Goal: Information Seeking & Learning: Learn about a topic

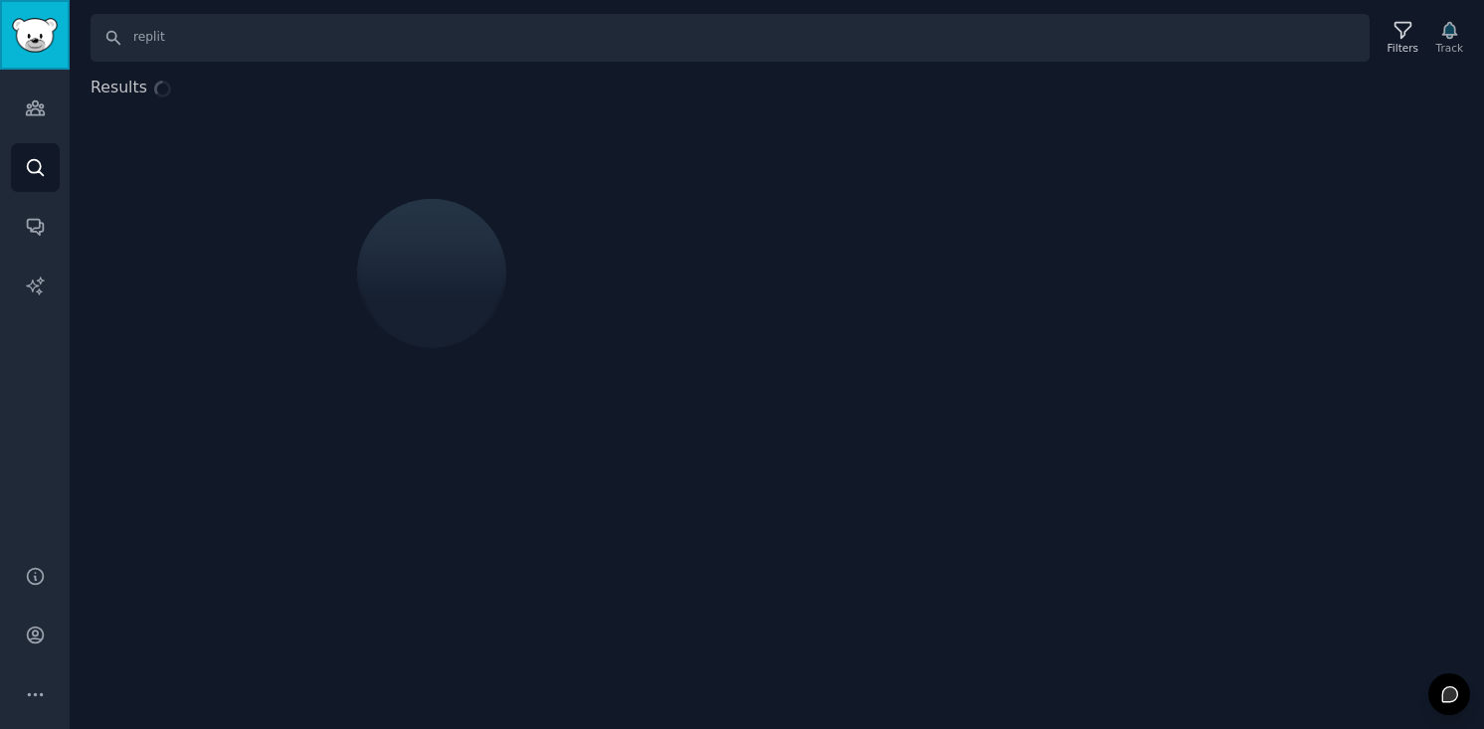
click at [32, 55] on link "Sidebar" at bounding box center [35, 35] width 70 height 70
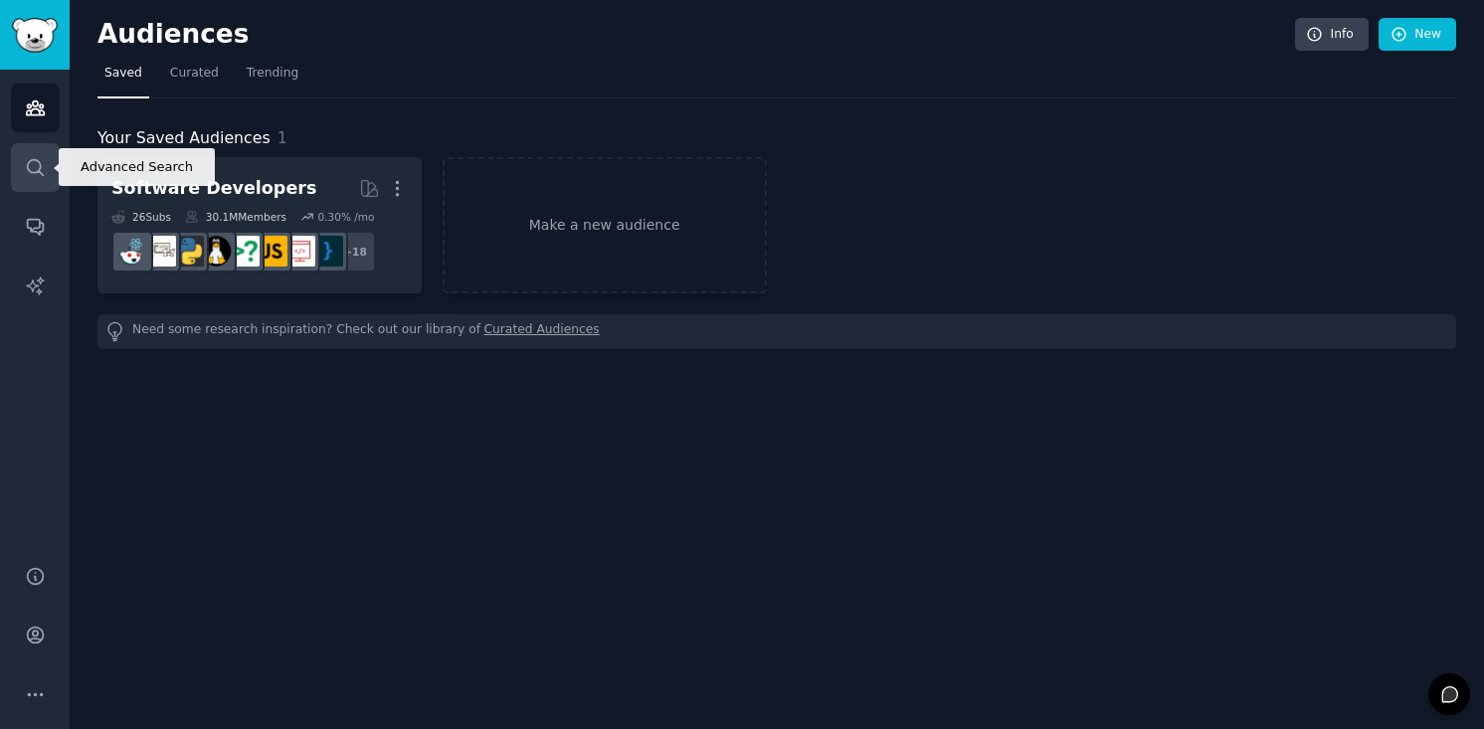
click at [31, 165] on icon "Sidebar" at bounding box center [35, 167] width 21 height 21
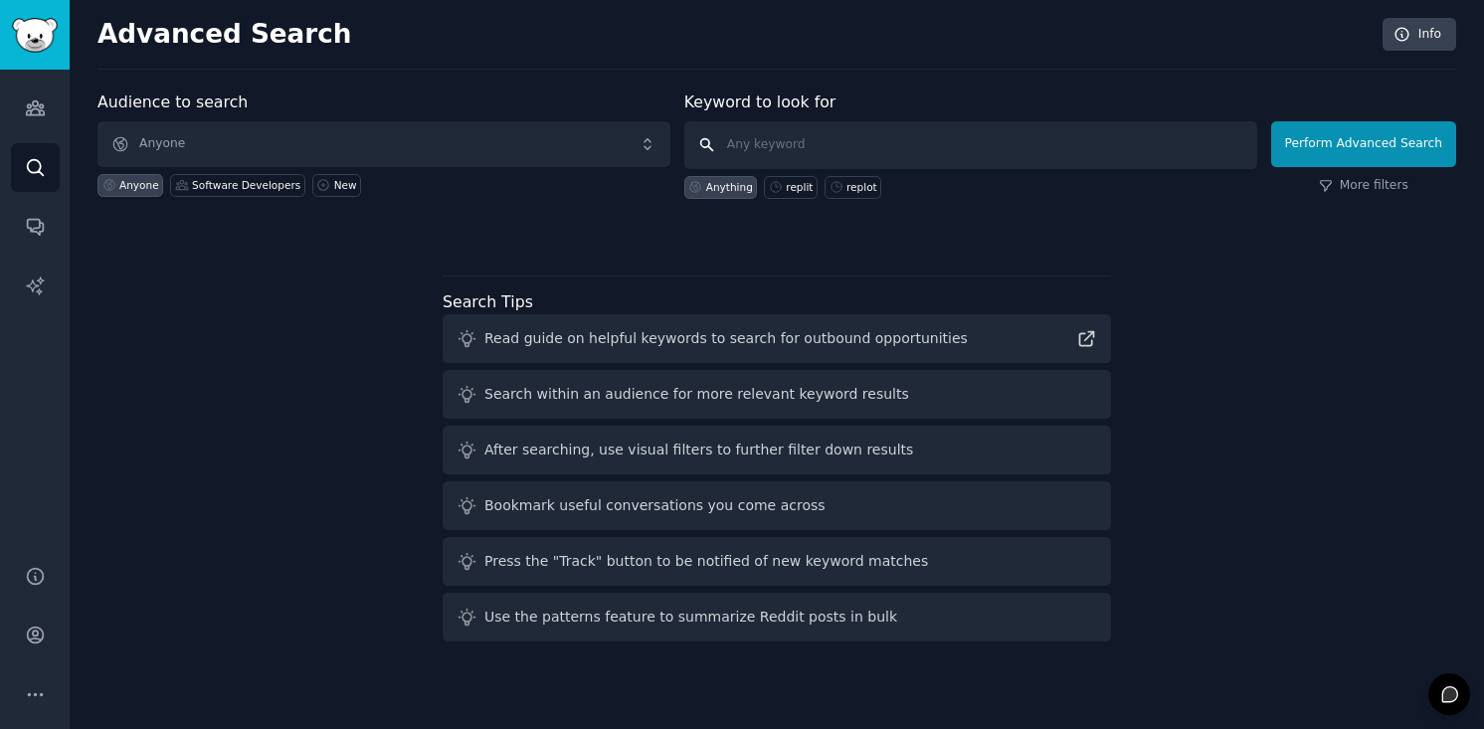
click at [878, 155] on input "text" at bounding box center [970, 145] width 573 height 48
type input "replit"
click button "Perform Advanced Search" at bounding box center [1363, 144] width 185 height 46
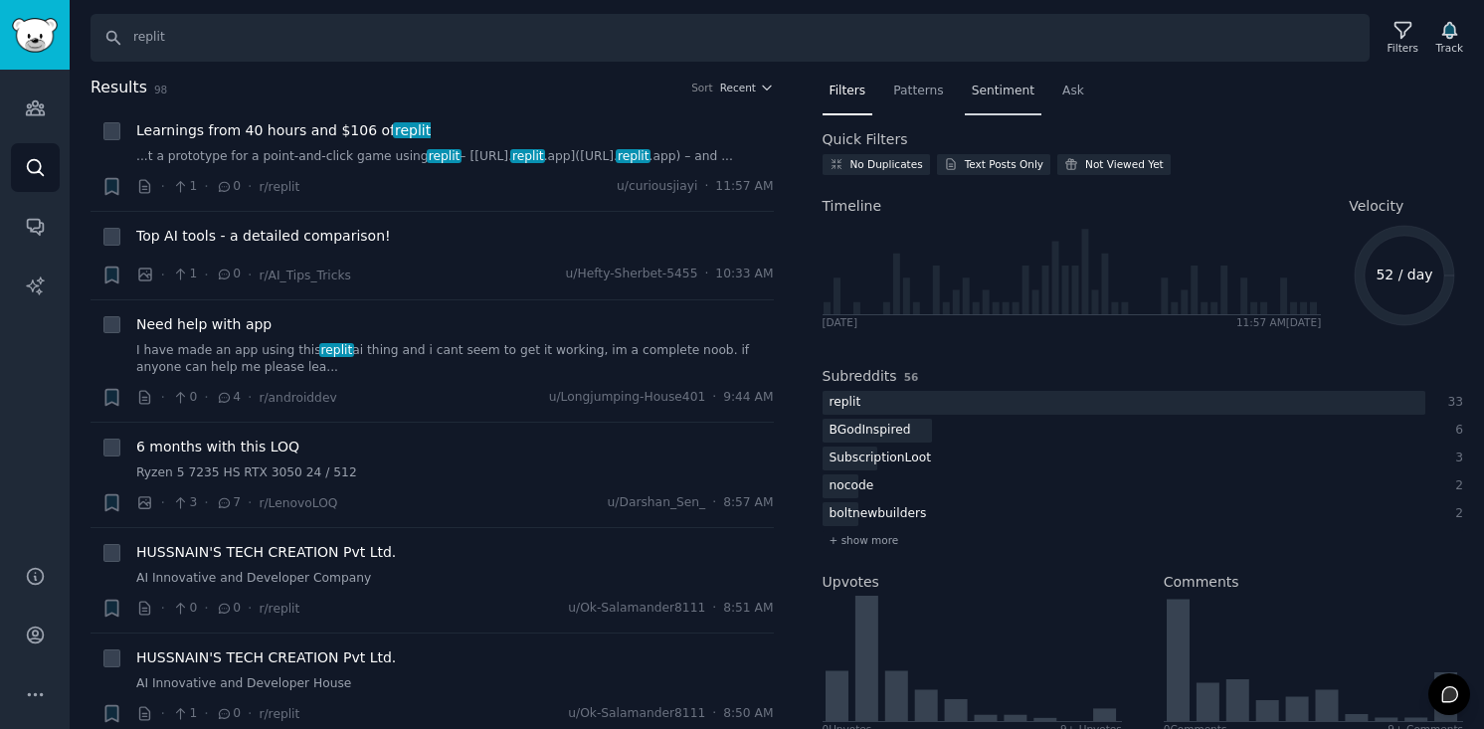
click at [992, 83] on span "Sentiment" at bounding box center [1003, 92] width 63 height 18
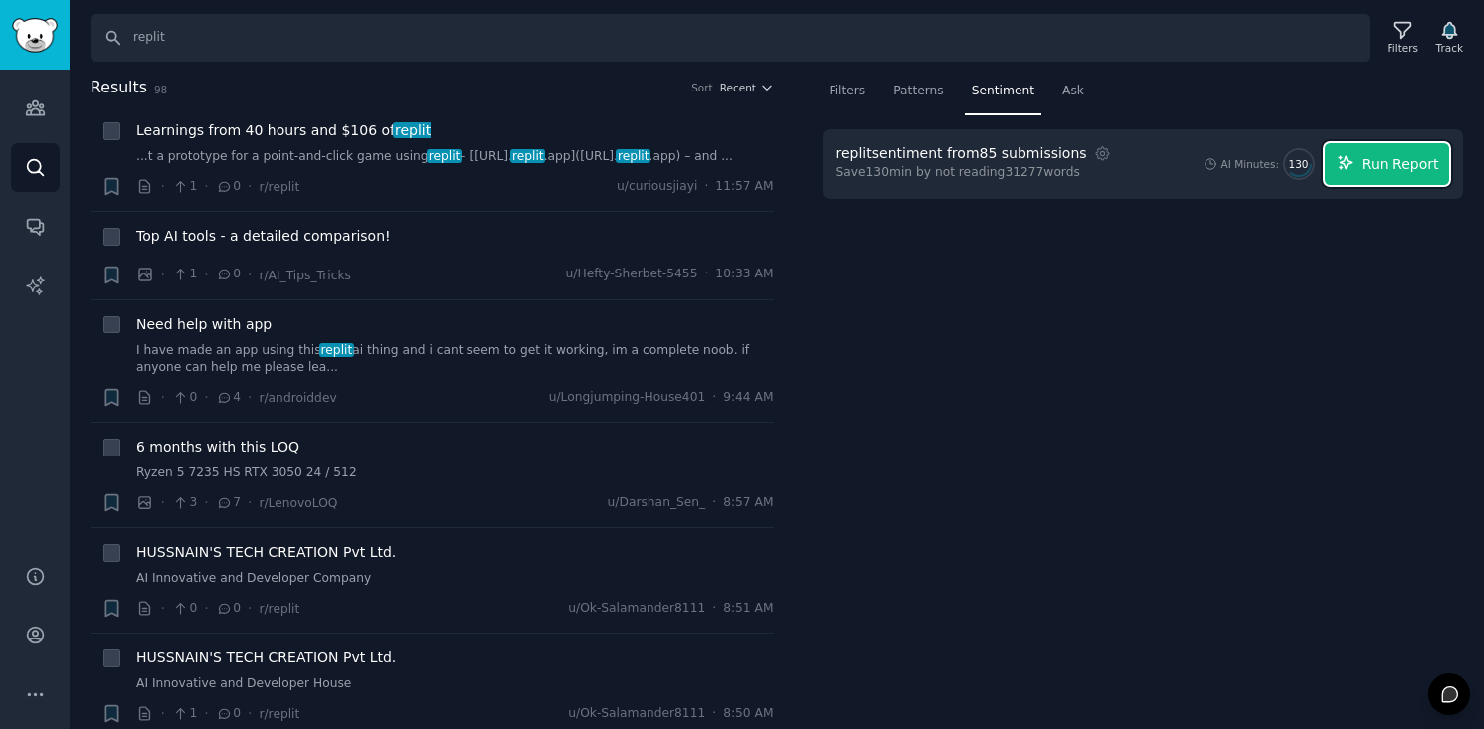
click at [1377, 152] on button "Run Report" at bounding box center [1387, 164] width 124 height 42
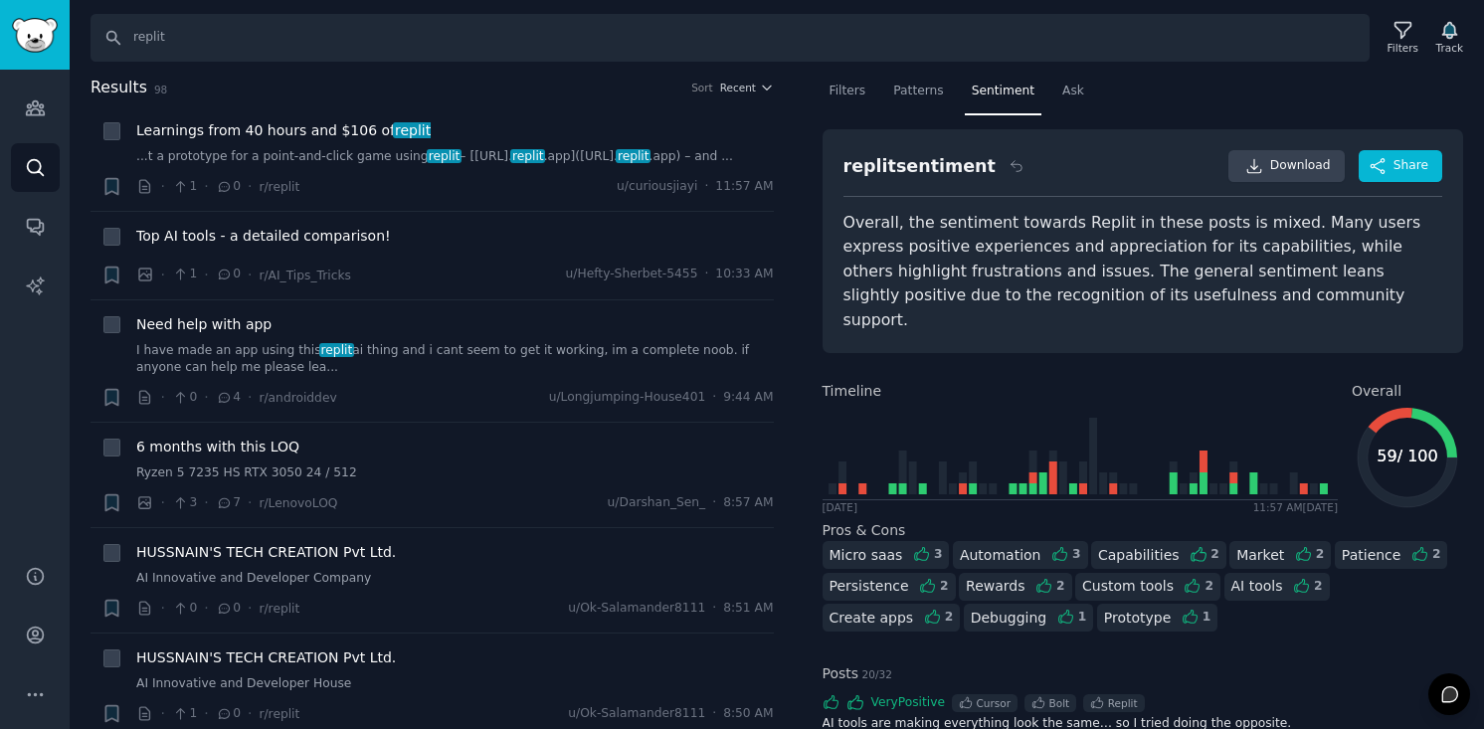
click at [1382, 408] on icon at bounding box center [1390, 420] width 44 height 25
click at [1298, 166] on span "Download" at bounding box center [1300, 166] width 61 height 18
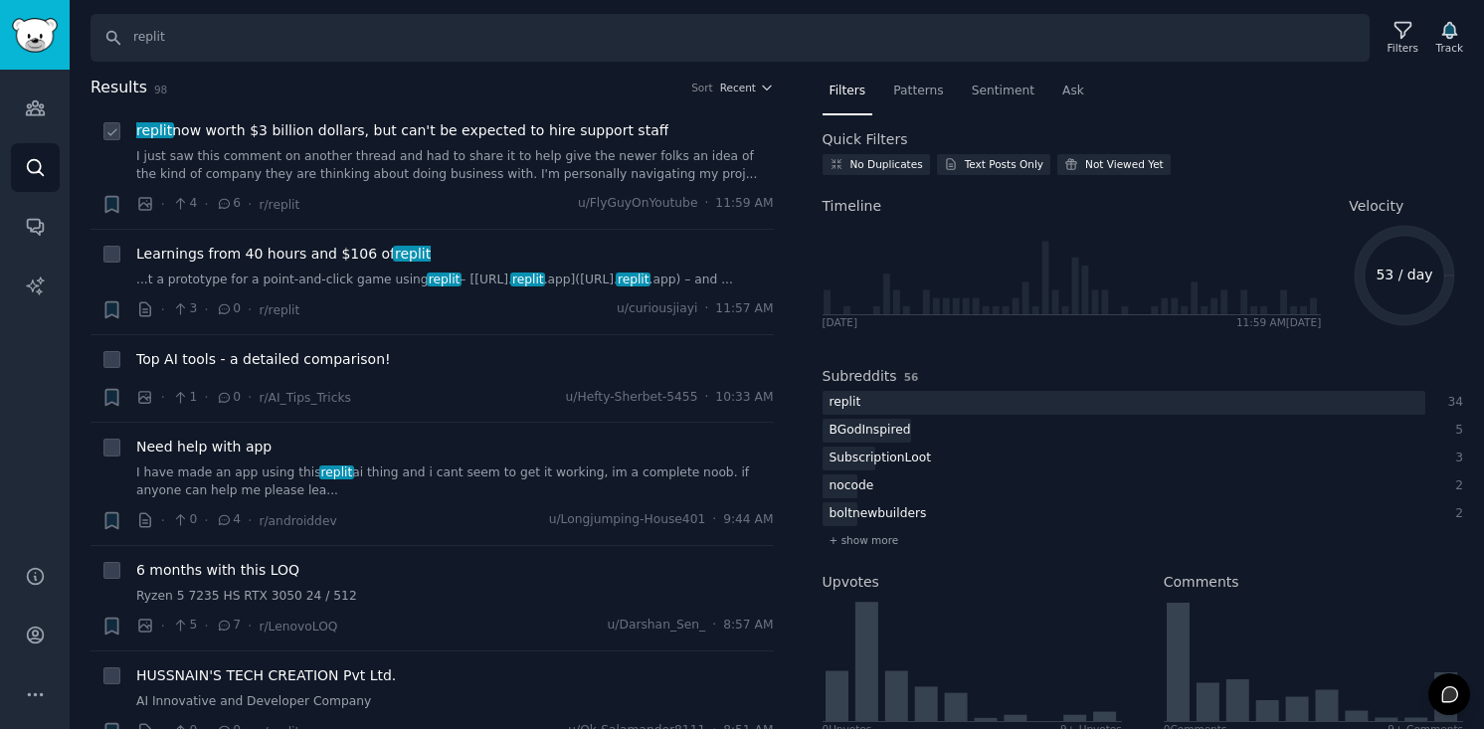
click at [489, 144] on div "replit now worth $3 billion dollars, but can't be expected to hire support staf…" at bounding box center [455, 151] width 638 height 63
click at [474, 136] on span "replit now worth $3 billion dollars, but can't be expected to hire support staff" at bounding box center [402, 130] width 532 height 21
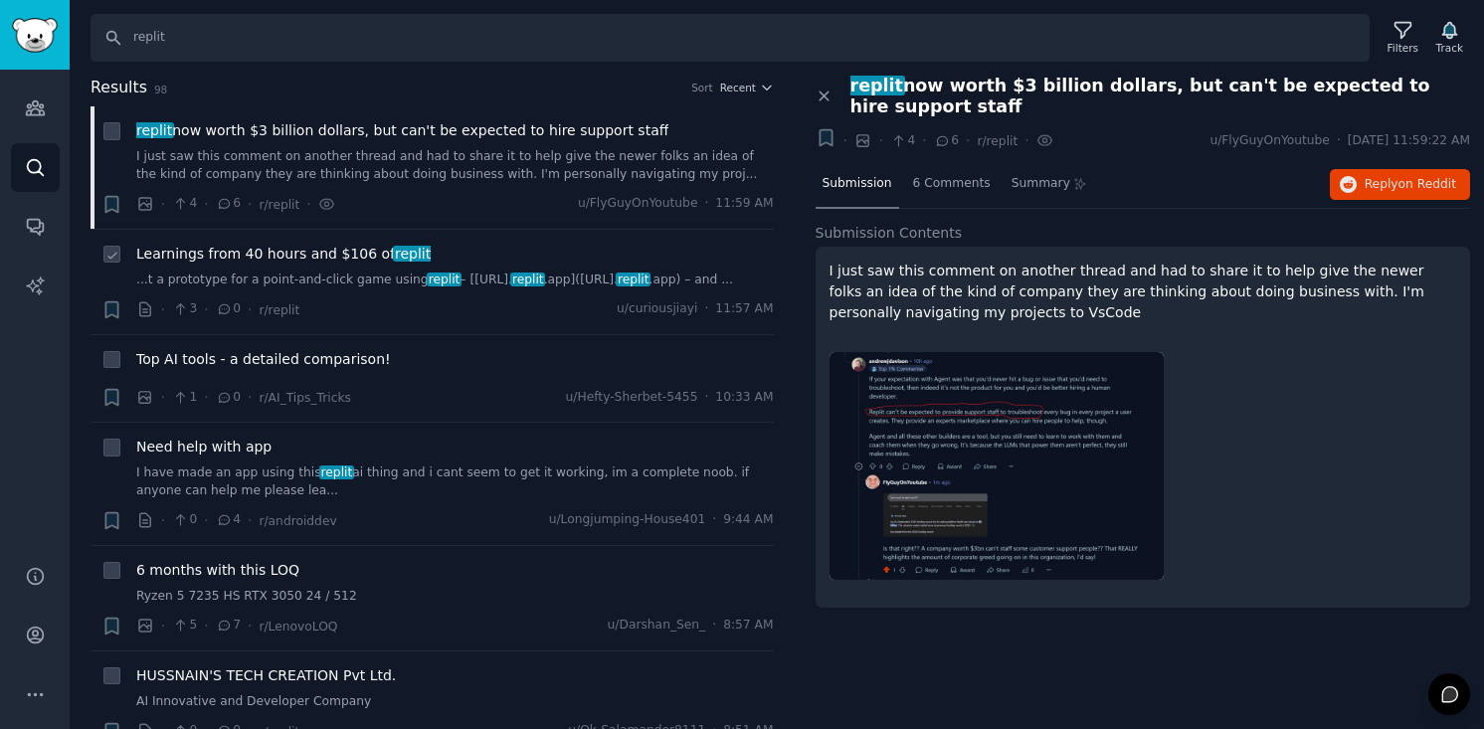
click at [433, 281] on span "replit" at bounding box center [444, 280] width 35 height 14
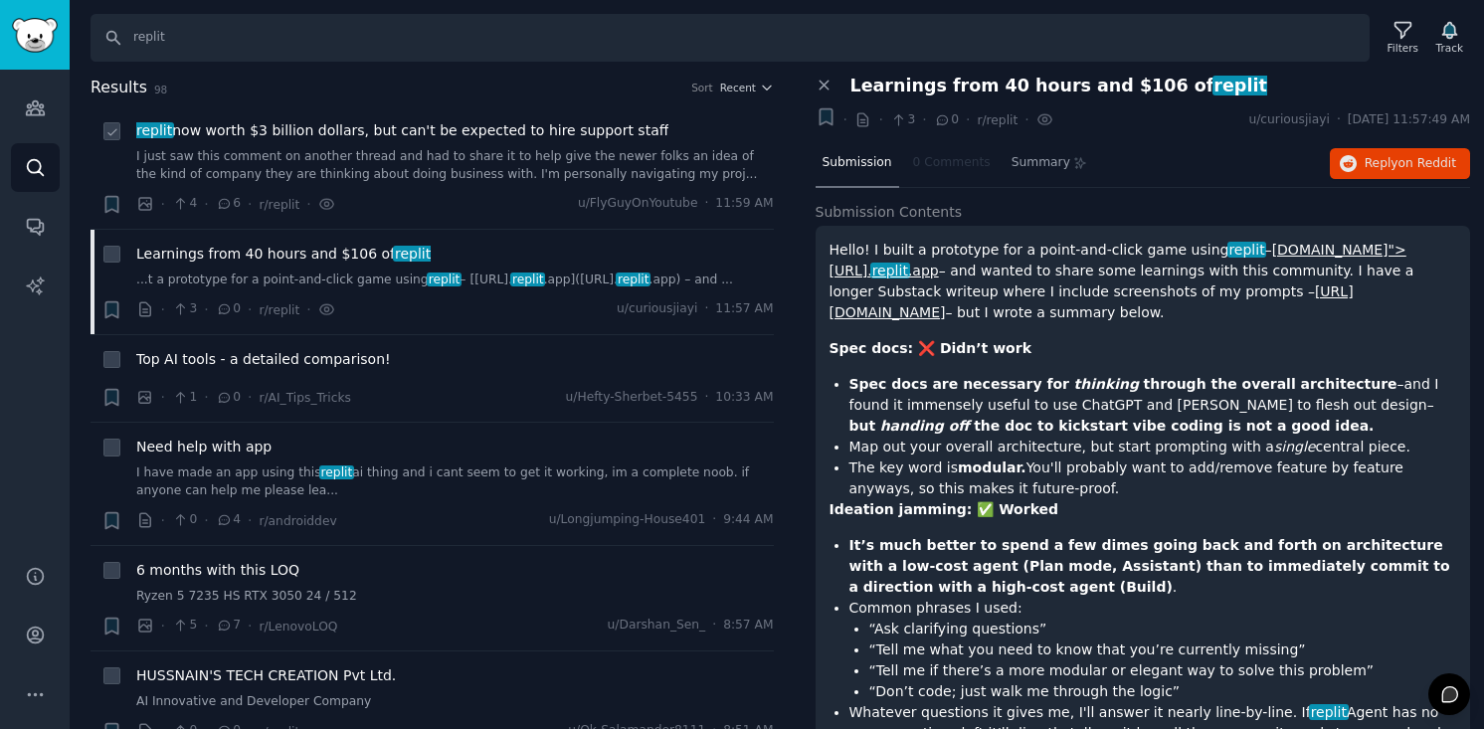
click at [522, 135] on span "replit now worth $3 billion dollars, but can't be expected to hire support staff" at bounding box center [402, 130] width 532 height 21
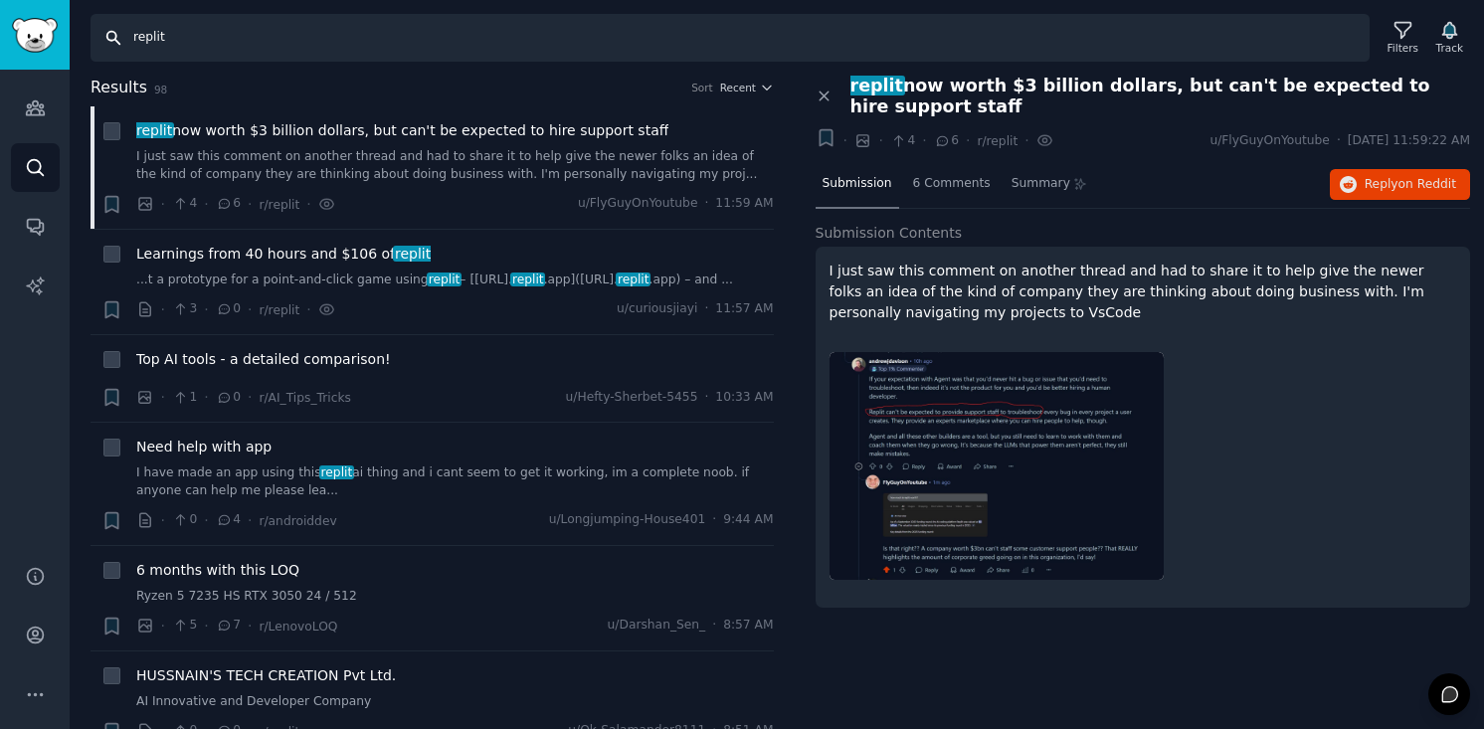
click at [373, 48] on input "replit" at bounding box center [730, 38] width 1279 height 48
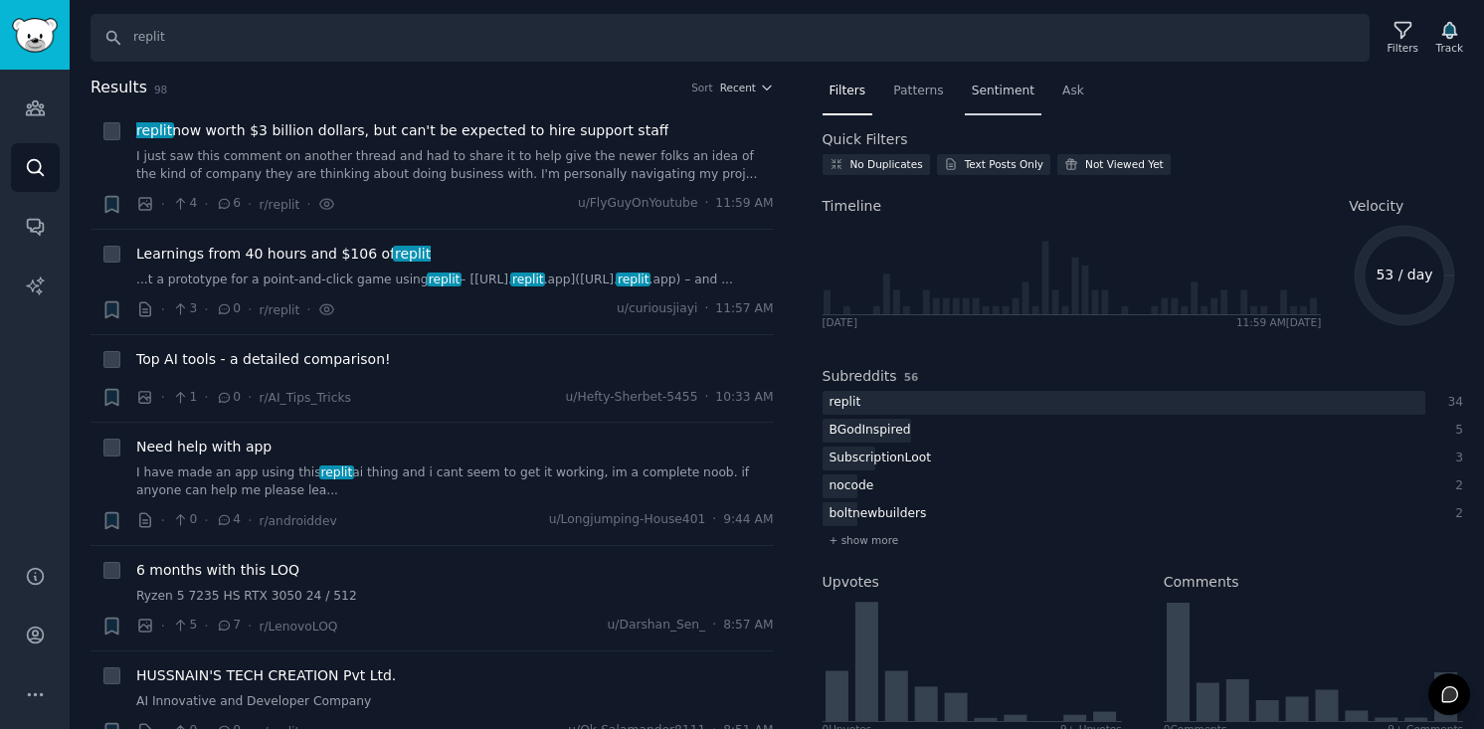
click at [1007, 95] on span "Sentiment" at bounding box center [1003, 92] width 63 height 18
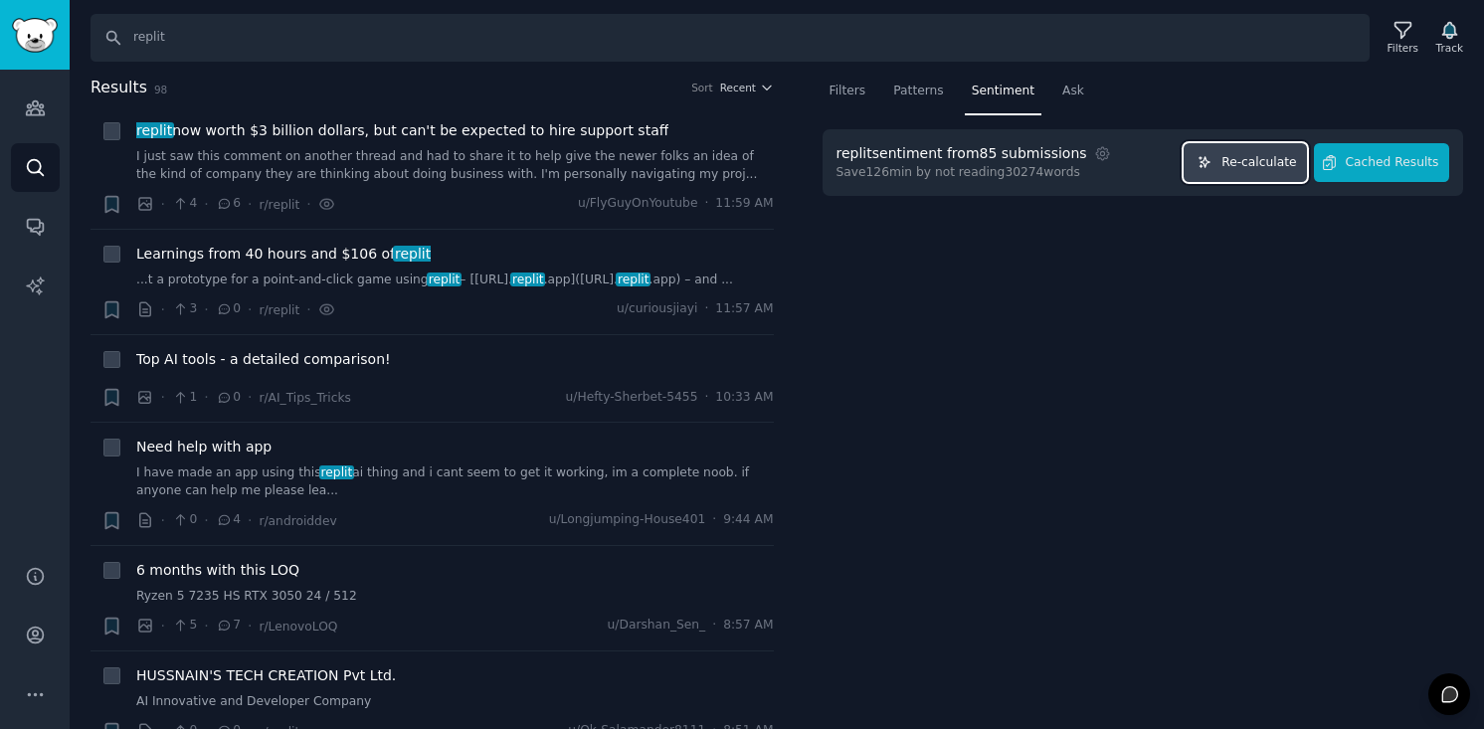
click at [1211, 157] on icon "button" at bounding box center [1205, 162] width 14 height 14
